Goal: Task Accomplishment & Management: Complete application form

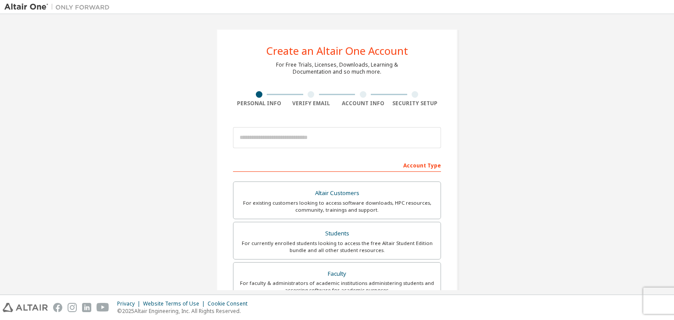
click at [533, 85] on div "Create an Altair One Account For Free Trials, Licenses, Downloads, Learning & D…" at bounding box center [336, 250] width 665 height 465
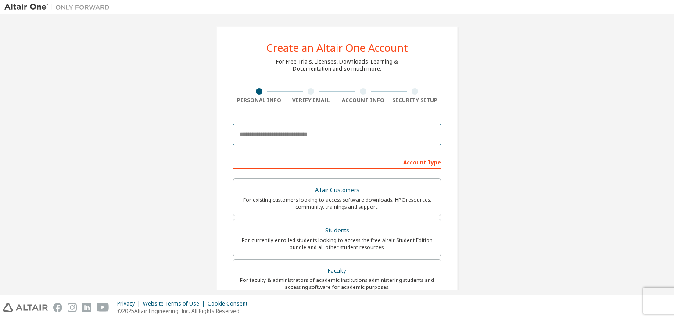
click at [359, 134] on input "email" at bounding box center [337, 134] width 208 height 21
type input "**********"
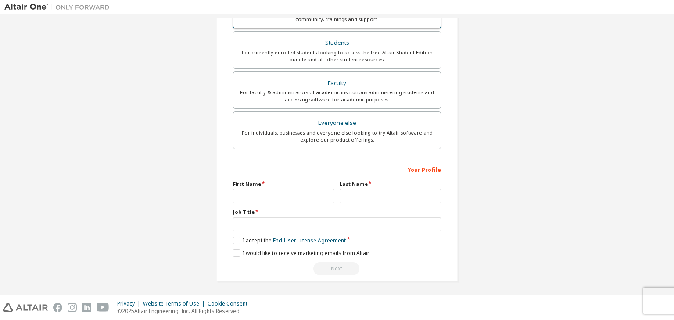
scroll to position [190, 0]
click at [307, 193] on input "text" at bounding box center [283, 196] width 101 height 14
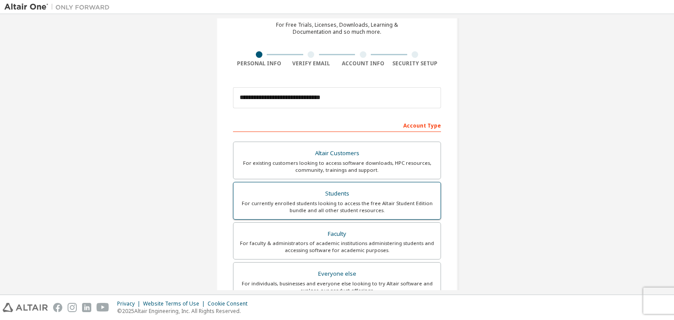
scroll to position [40, 0]
click at [402, 200] on div "For currently enrolled students looking to access the free Altair Student Editi…" at bounding box center [337, 207] width 197 height 14
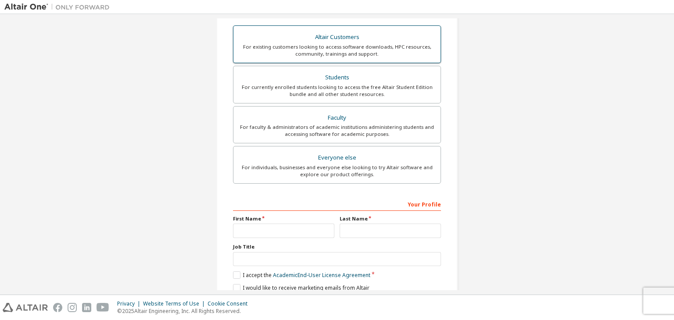
scroll to position [166, 0]
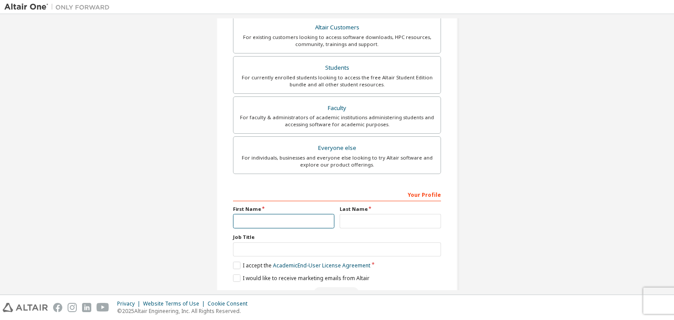
click at [317, 223] on input "text" at bounding box center [283, 221] width 101 height 14
type input "****"
click at [347, 222] on input "text" at bounding box center [390, 221] width 101 height 14
type input "*****"
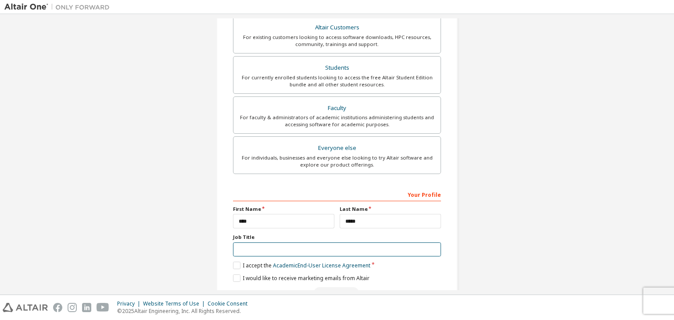
click at [371, 250] on input "text" at bounding box center [337, 250] width 208 height 14
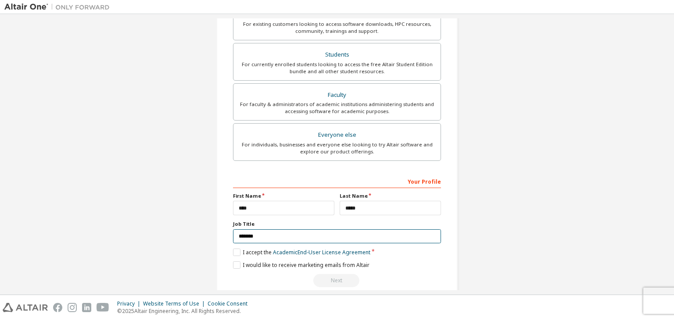
scroll to position [187, 0]
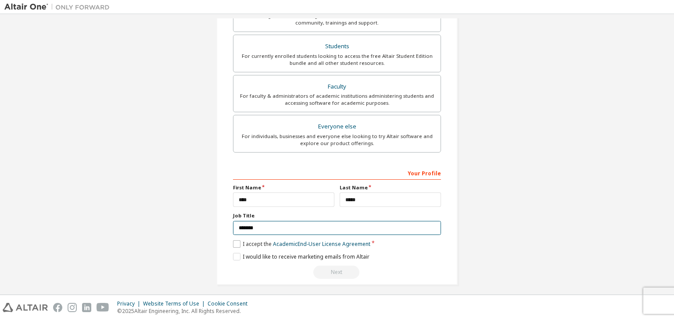
type input "*******"
click at [233, 243] on label "I accept the Academic End-User License Agreement" at bounding box center [301, 243] width 137 height 7
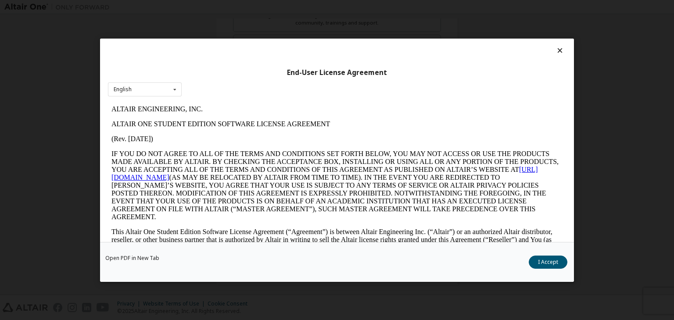
scroll to position [0, 0]
click at [552, 267] on button "I Accept" at bounding box center [548, 262] width 39 height 13
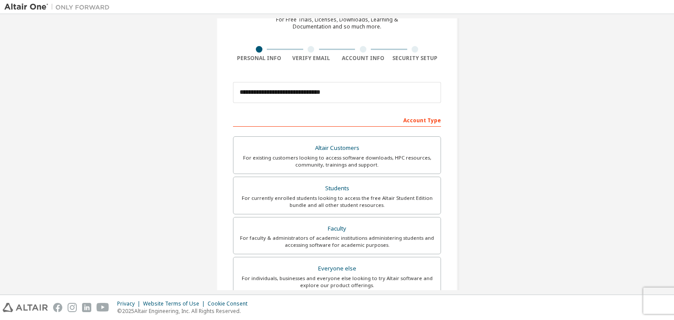
scroll to position [191, 0]
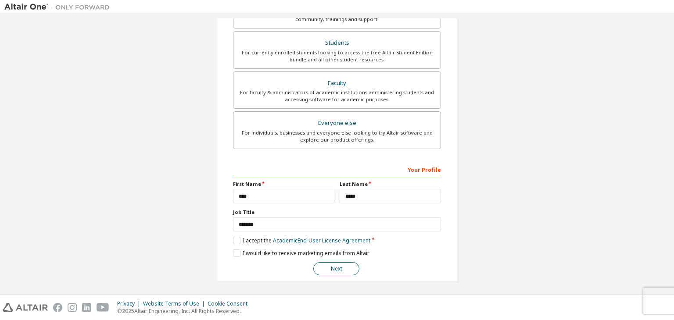
click at [340, 265] on button "Next" at bounding box center [336, 268] width 46 height 13
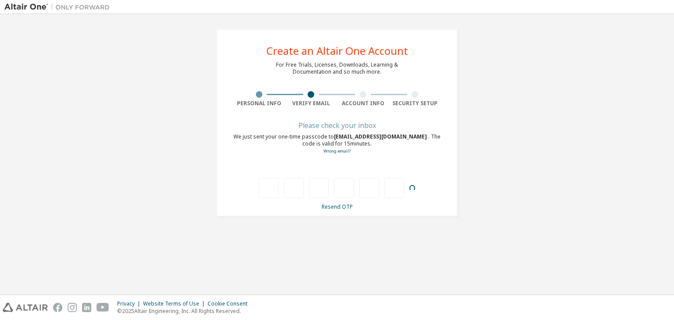
type input "*"
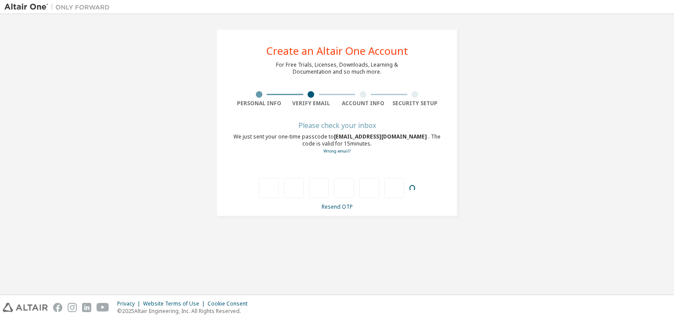
type input "*"
